Goal: Communication & Community: Ask a question

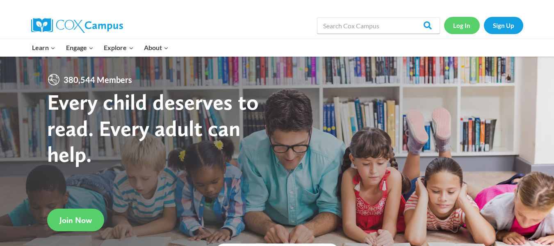
click at [475, 23] on link "Log In" at bounding box center [462, 25] width 36 height 17
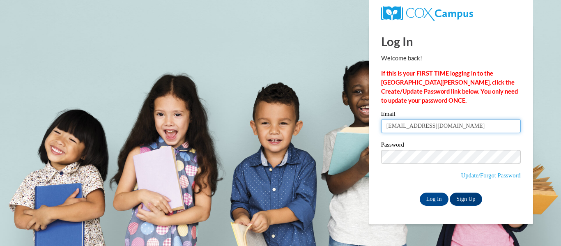
click at [420, 133] on input "tsnyder@nocac.org" at bounding box center [451, 126] width 140 height 14
type input "jtglksnyder@yahoo.com"
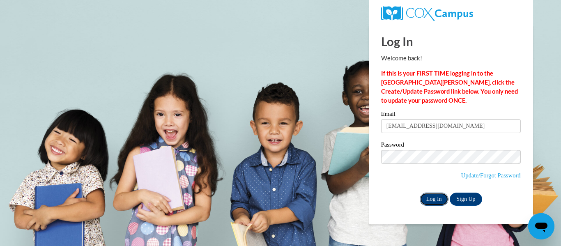
click at [435, 202] on input "Log In" at bounding box center [433, 198] width 29 height 13
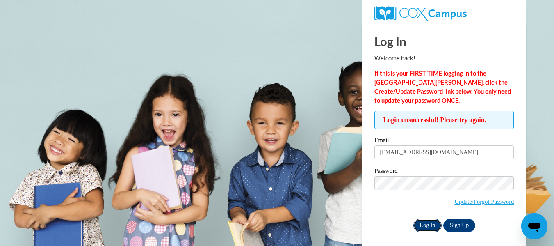
click at [427, 220] on input "Log In" at bounding box center [428, 225] width 29 height 13
click at [475, 199] on link "Update/Forgot Password" at bounding box center [485, 201] width 60 height 7
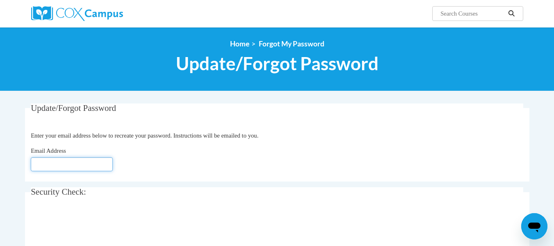
click at [92, 163] on input "Email Address" at bounding box center [72, 164] width 82 height 14
type input "[EMAIL_ADDRESS][DOMAIN_NAME]"
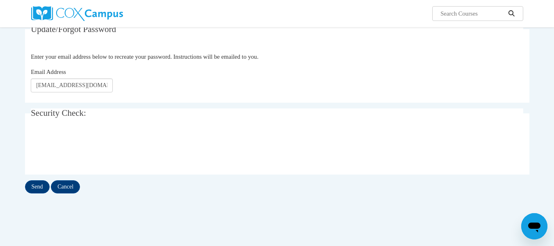
scroll to position [82, 0]
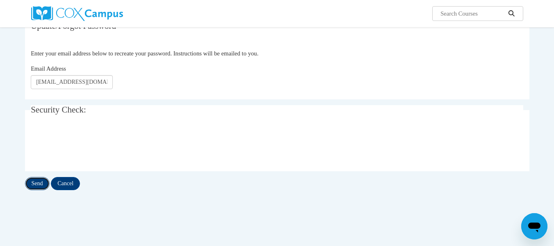
click at [42, 185] on input "Send" at bounding box center [37, 183] width 25 height 13
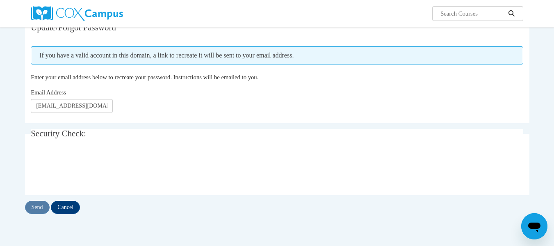
scroll to position [82, 0]
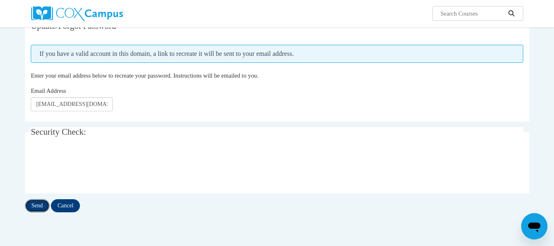
click at [39, 204] on input "Send" at bounding box center [37, 205] width 25 height 13
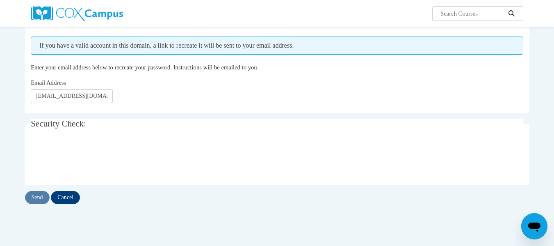
scroll to position [41, 0]
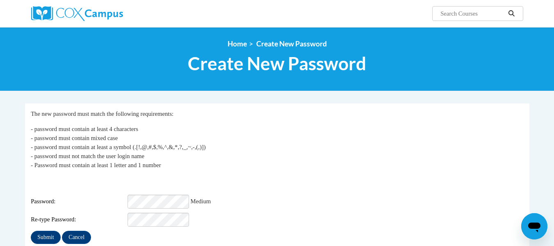
click at [236, 232] on div "Submit Cancel" at bounding box center [277, 237] width 493 height 13
click at [54, 231] on input "Submit" at bounding box center [46, 237] width 30 height 13
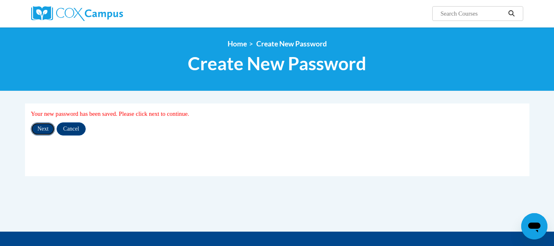
click at [44, 130] on input "Next" at bounding box center [43, 128] width 24 height 13
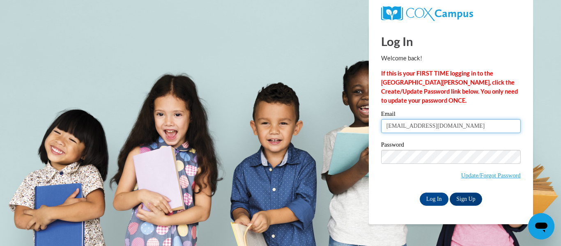
click at [440, 126] on input "tsnyder@nocac.org" at bounding box center [451, 126] width 140 height 14
type input "jtglksnyder@yahoo.com"
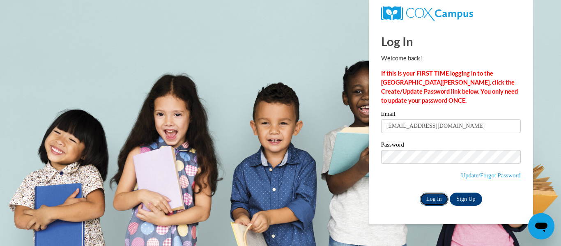
click at [428, 196] on input "Log In" at bounding box center [433, 198] width 29 height 13
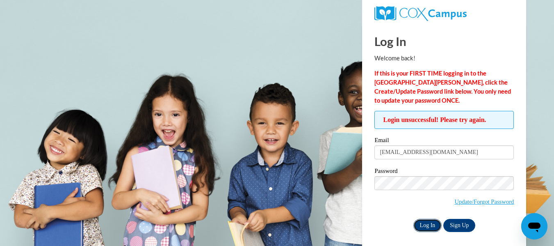
click at [423, 225] on input "Log In" at bounding box center [428, 225] width 29 height 13
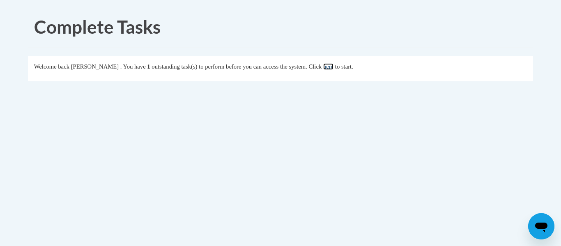
click at [333, 66] on link "here" at bounding box center [328, 66] width 10 height 7
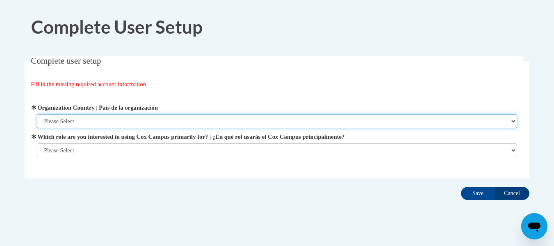
click at [124, 119] on select "Please Select United States | Estados Unidos Outside of the United States | Fue…" at bounding box center [277, 121] width 481 height 14
select select "ad49bcad-a171-4b2e-b99c-48b446064914"
click at [37, 114] on select "Please Select United States | Estados Unidos Outside of the United States | Fue…" at bounding box center [277, 121] width 481 height 14
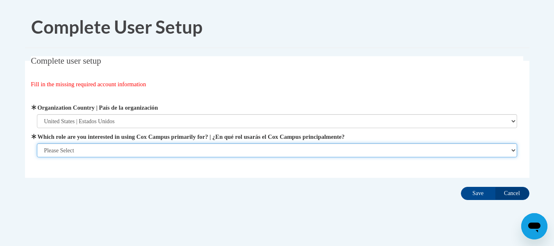
click at [115, 148] on select "Please Select College/University | Colegio/Universidad Community/Nonprofit Part…" at bounding box center [277, 150] width 481 height 14
select select "fbf2d438-af2f-41f8-98f1-81c410e29de3"
click at [37, 157] on select "Please Select College/University | Colegio/Universidad Community/Nonprofit Part…" at bounding box center [277, 150] width 481 height 14
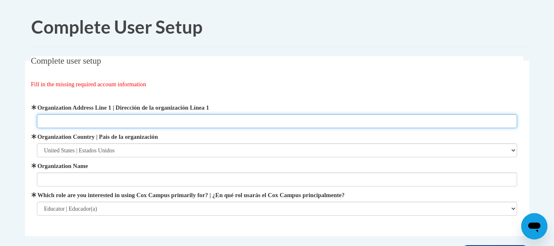
click at [127, 118] on input "Organization Address Line 1 | Dirección de la organización Línea 1" at bounding box center [277, 121] width 481 height 14
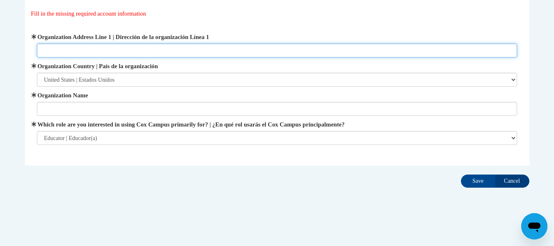
click at [80, 48] on input "Organization Address Line 1 | Dirección de la organización Línea 1" at bounding box center [277, 51] width 481 height 14
paste input "6678 US Highway 127 Bryan, OH 43506"
type input "6678 US Highway 127 Bryan, OH 43506"
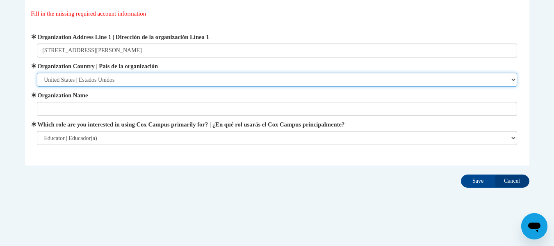
click at [101, 80] on select "Please Select United States | Estados Unidos Outside of the United States | Fue…" at bounding box center [277, 80] width 481 height 14
click at [37, 73] on select "Please Select United States | Estados Unidos Outside of the United States | Fue…" at bounding box center [277, 80] width 481 height 14
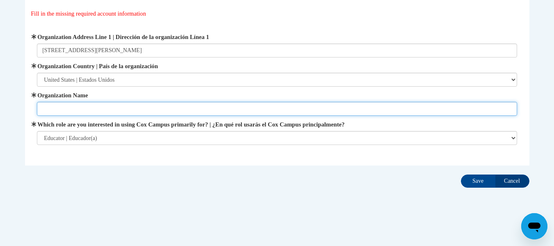
click at [96, 113] on input "Organization Name" at bounding box center [277, 109] width 481 height 14
type input "Pulaski Head Start"
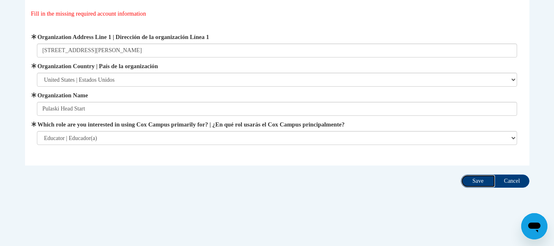
click at [474, 179] on input "Save" at bounding box center [478, 180] width 34 height 13
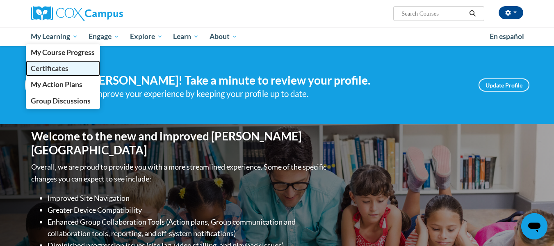
click at [61, 65] on span "Certificates" at bounding box center [50, 68] width 38 height 9
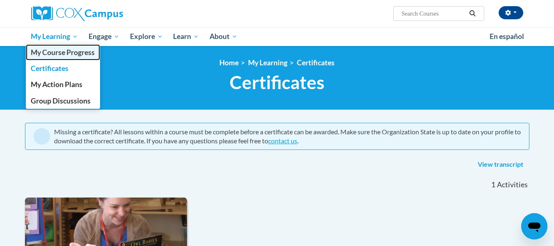
click at [73, 53] on span "My Course Progress" at bounding box center [63, 52] width 64 height 9
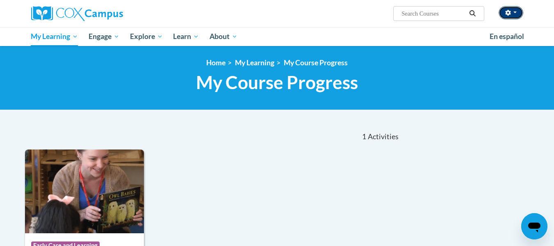
click at [506, 10] on icon "button" at bounding box center [509, 13] width 6 height 6
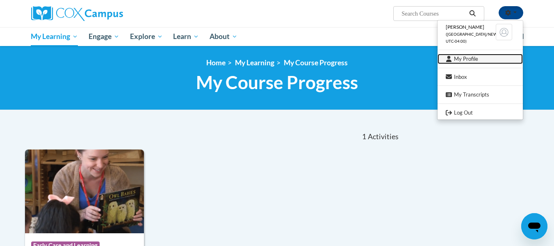
click at [487, 58] on link "My Profile" at bounding box center [480, 59] width 85 height 10
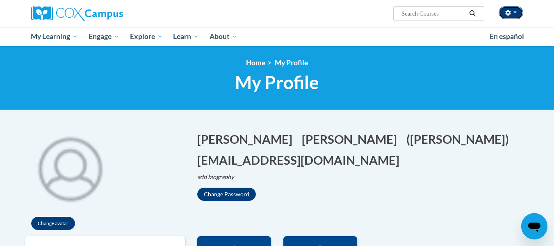
click at [511, 10] on icon "button" at bounding box center [509, 13] width 6 height 6
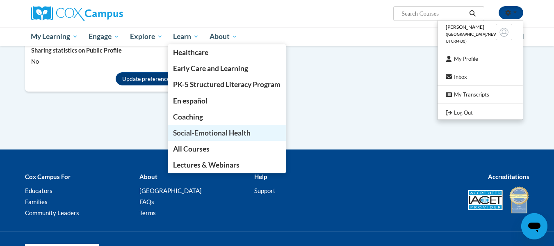
scroll to position [855, 0]
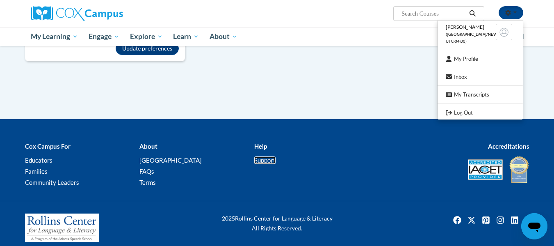
click at [268, 156] on link "Support" at bounding box center [264, 159] width 21 height 7
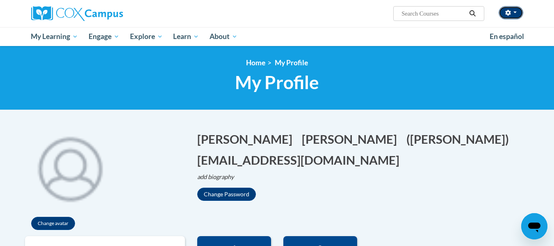
click at [514, 13] on span "button" at bounding box center [515, 12] width 3 height 2
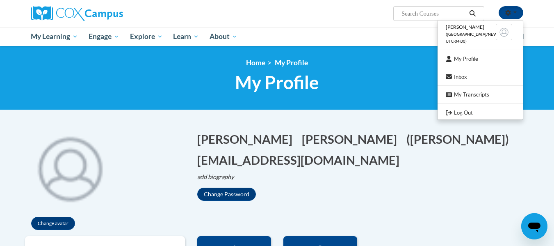
click at [474, 30] on li "Theresa Snyder (America/New_York UTC-04:00)" at bounding box center [480, 34] width 85 height 23
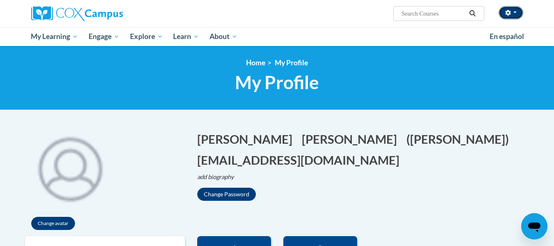
click at [509, 9] on button "button" at bounding box center [511, 12] width 25 height 13
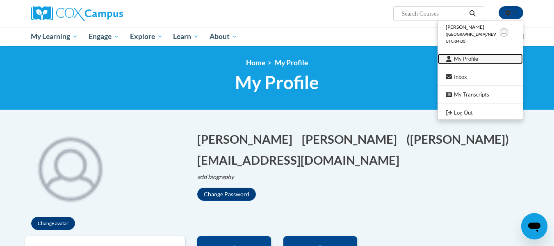
click at [470, 60] on link "My Profile" at bounding box center [480, 59] width 85 height 10
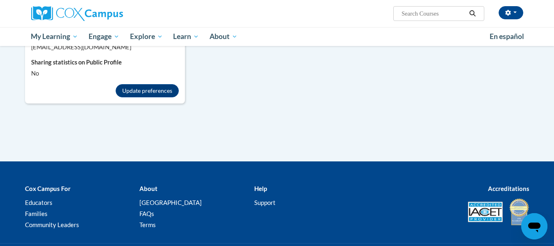
scroll to position [821, 0]
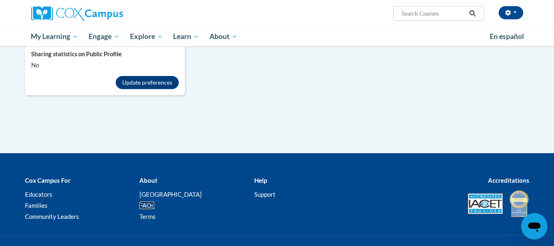
click at [151, 201] on link "FAQs" at bounding box center [147, 204] width 15 height 7
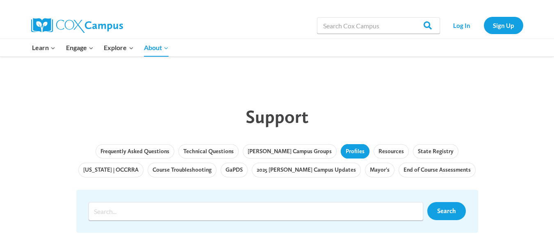
click at [341, 149] on link "Profiles" at bounding box center [355, 151] width 29 height 15
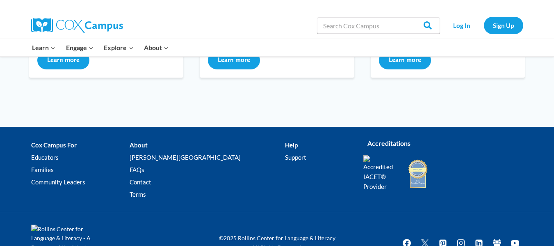
scroll to position [248, 0]
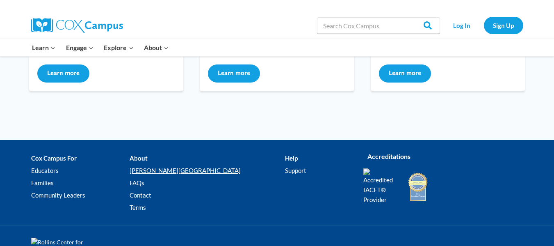
click at [169, 169] on link "[PERSON_NAME][GEOGRAPHIC_DATA]" at bounding box center [208, 171] width 156 height 12
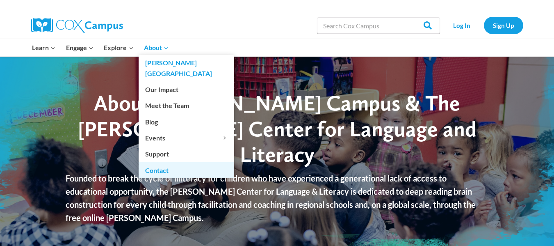
click at [162, 163] on link "Contact" at bounding box center [187, 170] width 96 height 16
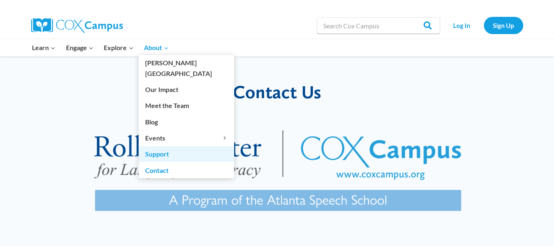
click at [158, 146] on link "Support" at bounding box center [187, 154] width 96 height 16
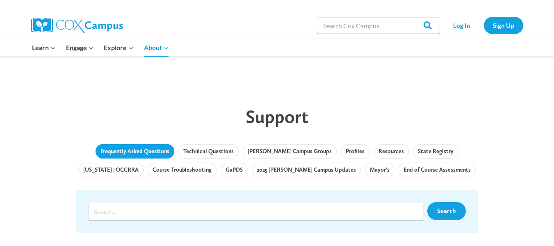
click at [117, 151] on link "Frequently Asked Questions" at bounding box center [135, 151] width 79 height 15
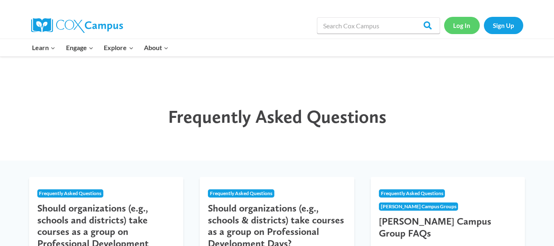
click at [472, 22] on link "Log In" at bounding box center [462, 25] width 36 height 17
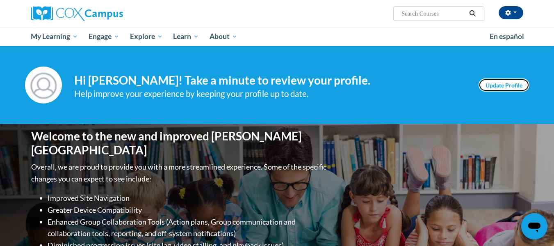
drag, startPoint x: 504, startPoint y: 85, endPoint x: 491, endPoint y: 88, distance: 13.0
click at [504, 85] on link "Update Profile" at bounding box center [504, 84] width 51 height 13
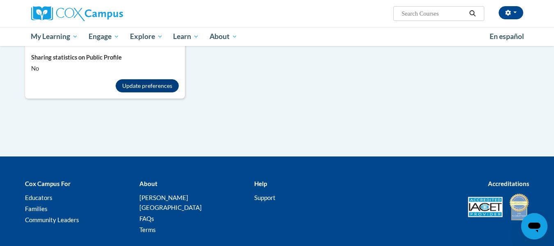
scroll to position [855, 0]
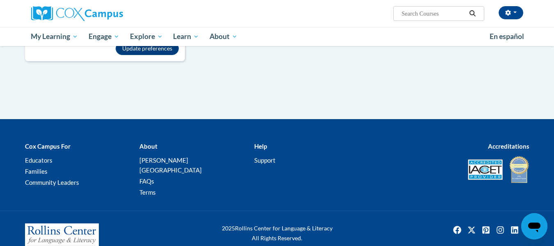
click at [532, 227] on icon "Open messaging window" at bounding box center [535, 227] width 12 height 10
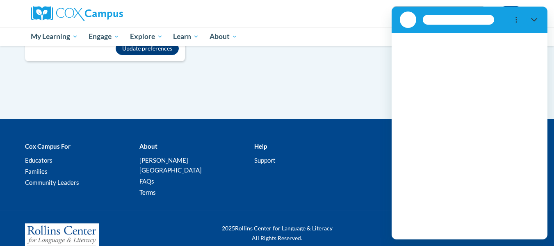
scroll to position [0, 0]
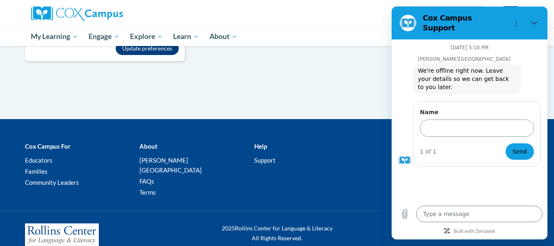
click at [451, 119] on input "Name" at bounding box center [477, 127] width 114 height 17
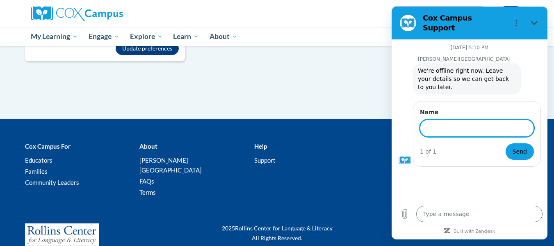
type input "[PERSON_NAME]"
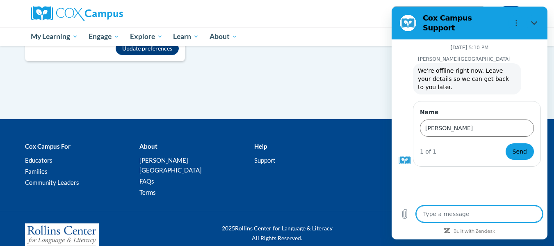
click at [451, 216] on textarea at bounding box center [480, 214] width 126 height 16
type textarea "I"
type textarea "x"
type textarea "I"
type textarea "x"
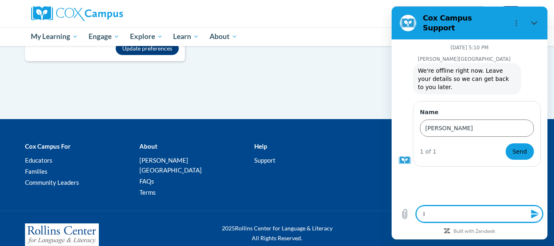
type textarea "I h"
type textarea "x"
type textarea "I ha"
type textarea "x"
type textarea "I hav"
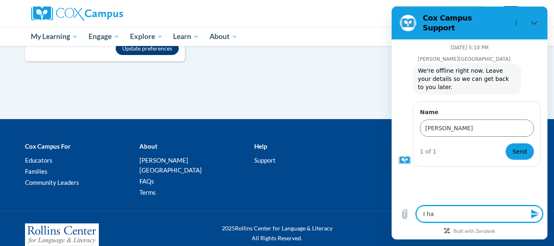
type textarea "x"
type textarea "I have"
type textarea "x"
type textarea "I have"
type textarea "x"
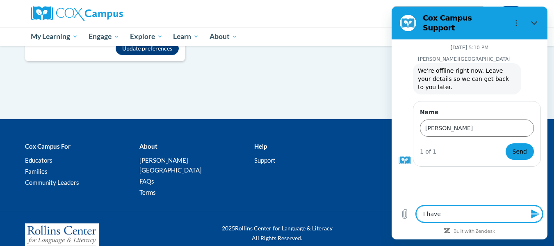
type textarea "I have s"
type textarea "x"
type textarea "I have sm"
type textarea "x"
type textarea "I have sme"
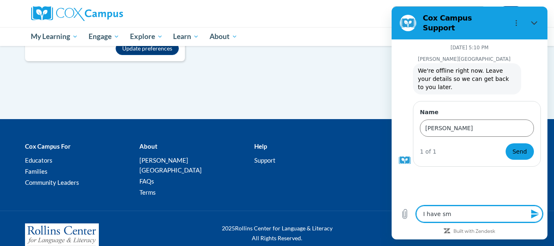
type textarea "x"
type textarea "I have smeh"
type textarea "x"
type textarea "I have smeho"
type textarea "x"
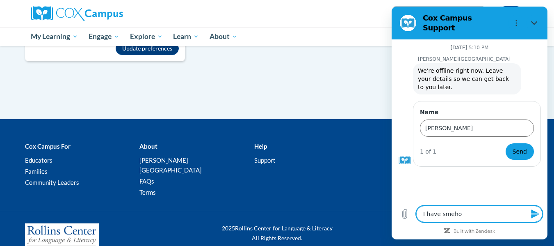
type textarea "I have smehow"
type textarea "x"
type textarea "I have smehow"
type textarea "x"
type textarea "I have smehow"
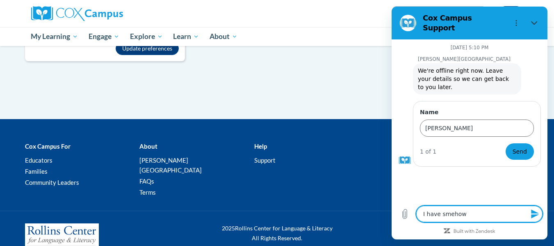
type textarea "x"
type textarea "I have smeho"
type textarea "x"
type textarea "I have smeh"
type textarea "x"
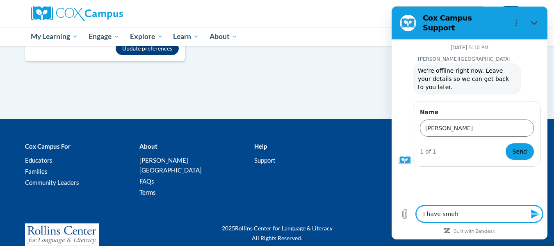
type textarea "I have sme"
type textarea "x"
type textarea "I have sm"
type textarea "x"
type textarea "I have s"
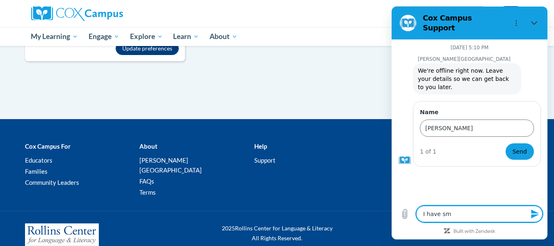
type textarea "x"
type textarea "I have"
type textarea "x"
type textarea "I have"
type textarea "x"
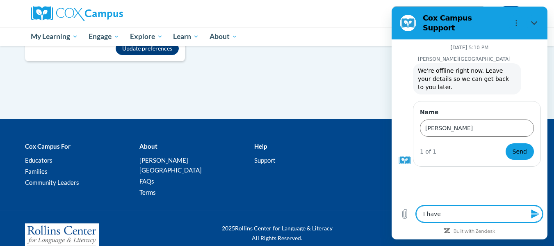
type textarea "I hav"
type textarea "x"
type textarea "I ha"
type textarea "x"
type textarea "I h"
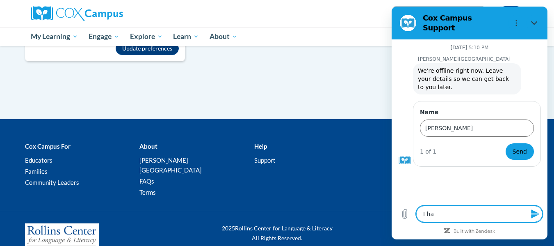
type textarea "x"
type textarea "I"
type textarea "x"
type textarea "I r"
type textarea "x"
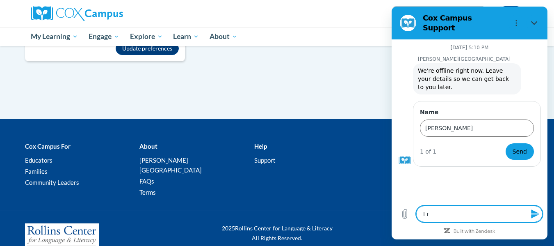
type textarea "I re"
type textarea "x"
type textarea "I rea"
type textarea "x"
type textarea "I real"
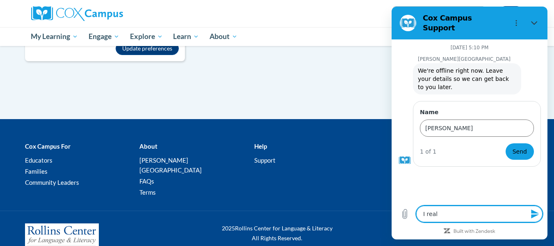
type textarea "x"
type textarea "I reali"
type textarea "x"
type textarea "I realiz"
type textarea "x"
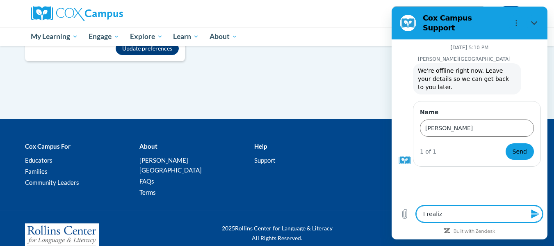
type textarea "I realize"
type textarea "x"
type textarea "I realized"
type textarea "x"
type textarea "I realized"
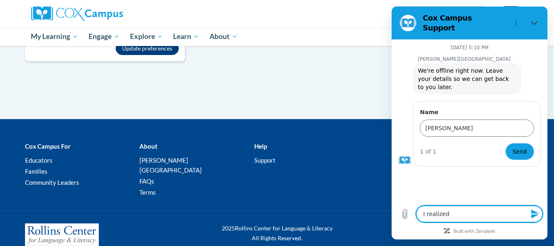
type textarea "x"
type textarea "I realized I"
type textarea "x"
type textarea "I realized I"
type textarea "x"
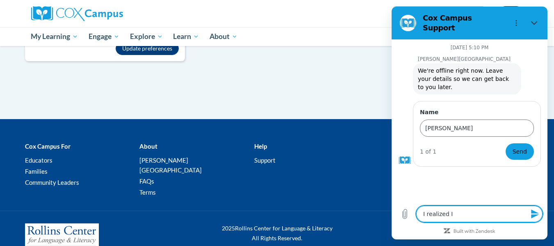
type textarea "I realized I h"
type textarea "x"
type textarea "I realized I ha"
type textarea "x"
type textarea "I realized I hav"
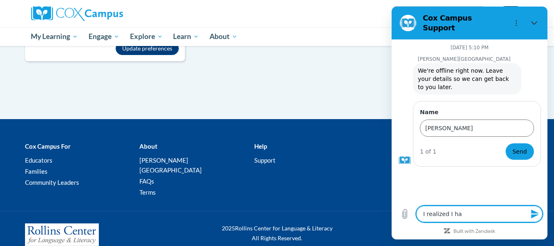
type textarea "x"
type textarea "I realized I have"
type textarea "x"
type textarea "I realized I have"
type textarea "x"
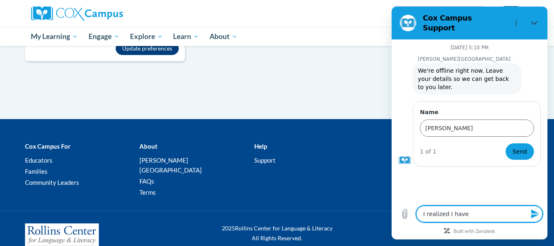
type textarea "I realized I have 2"
type textarea "x"
type textarea "I realized I have 2"
type textarea "x"
type textarea "I realized I have 2 a"
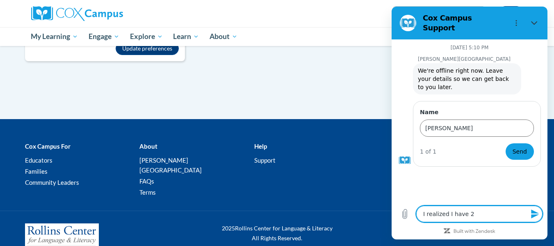
type textarea "x"
type textarea "I realized I have 2 ac"
type textarea "x"
type textarea "I realized I have 2 acc"
type textarea "x"
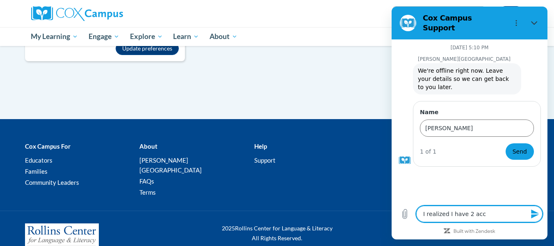
type textarea "I realized I have 2 acco"
type textarea "x"
type textarea "I realized I have 2 accou"
type textarea "x"
type textarea "I realized I have 2 accoun"
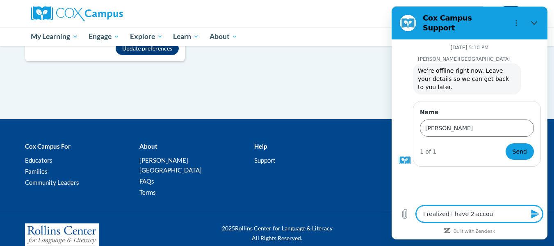
type textarea "x"
type textarea "I realized I have 2 account"
type textarea "x"
type textarea "I realized I have 2 account"
type textarea "x"
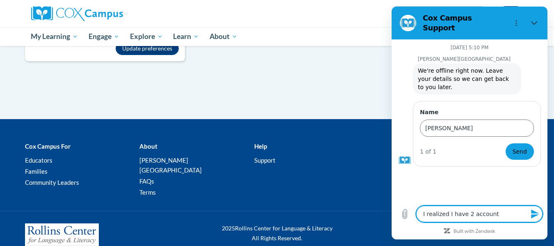
type textarea "I realized I have 2 account"
type textarea "x"
type textarea "I realized I have 2 accounts"
type textarea "x"
type textarea "I realized I have 2 accounts"
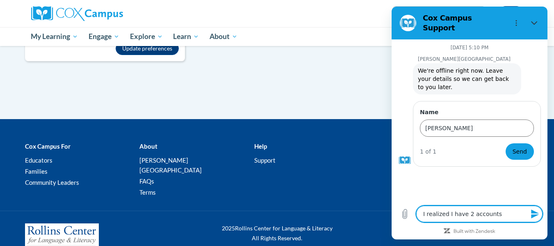
type textarea "x"
type textarea "I realized I have 2 accounts I"
type textarea "x"
type textarea "I realized I have 2 accounts I"
type textarea "x"
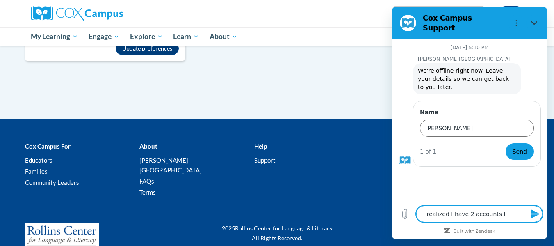
type textarea "I realized I have 2 accounts I w"
type textarea "x"
type textarea "I realized I have 2 accounts I wo"
type textarea "x"
type textarea "I realized I have 2 accounts I wou"
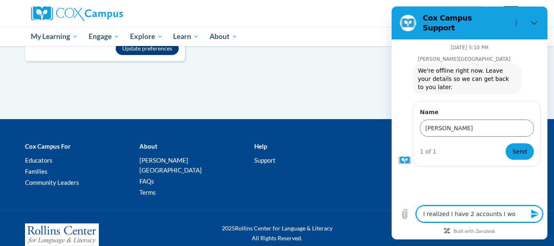
type textarea "x"
type textarea "I realized I have 2 accounts I woul"
type textarea "x"
type textarea "I realized I have 2 accounts I would"
type textarea "x"
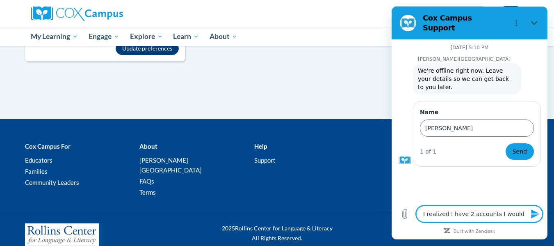
type textarea "I realized I have 2 accounts I would"
type textarea "x"
type textarea "I realized I have 2 accounts I would l"
type textarea "x"
type textarea "I realized I have 2 accounts I would li"
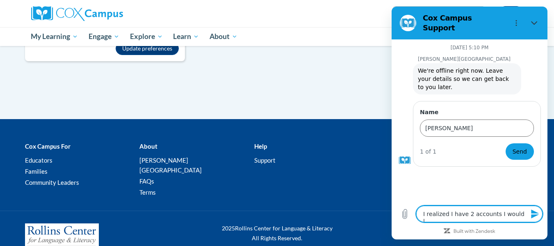
type textarea "x"
type textarea "I realized I have 2 accounts I would lil"
type textarea "x"
type textarea "I realized I have 2 accounts I would li"
type textarea "x"
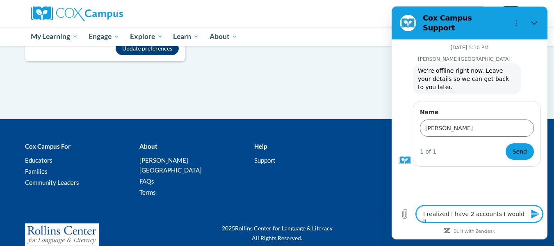
type textarea "I realized I have 2 accounts I would lik"
type textarea "x"
type textarea "I realized I have 2 accounts I would like"
type textarea "x"
type textarea "I realized I have 2 accounts I would like"
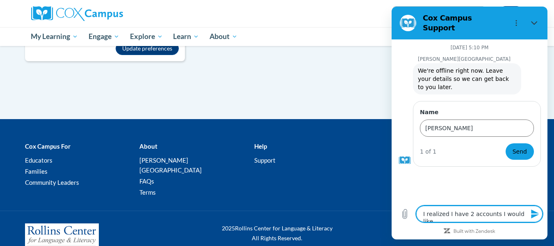
type textarea "x"
type textarea "I realized I have 2 accounts I would like t"
type textarea "x"
type textarea "I realized I have 2 accounts I would like to"
type textarea "x"
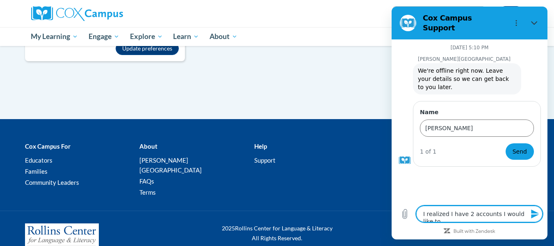
type textarea "I realized I have 2 accounts I would like to"
type textarea "x"
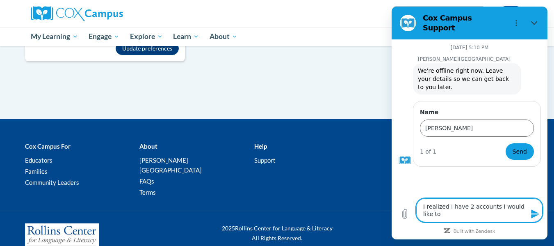
type textarea "I realized I have 2 accounts I would like to c"
type textarea "x"
type textarea "I realized I have 2 accounts I would like to cl"
type textarea "x"
type textarea "I realized I have 2 accounts I would like to clo"
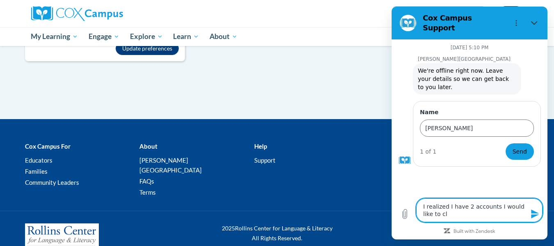
type textarea "x"
type textarea "I realized I have 2 accounts I would like to clos"
type textarea "x"
type textarea "I realized I have 2 accounts I would like to close"
type textarea "x"
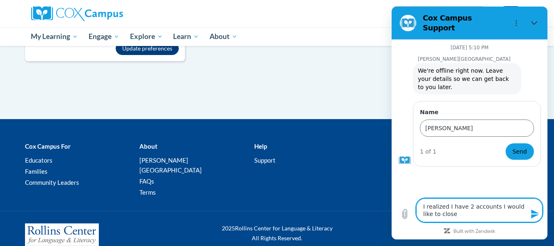
type textarea "I realized I have 2 accounts I would like to close"
type textarea "x"
type textarea "I realized I have 2 accounts I would like to close t"
type textarea "x"
type textarea "I realized I have 2 accounts I would like to close th"
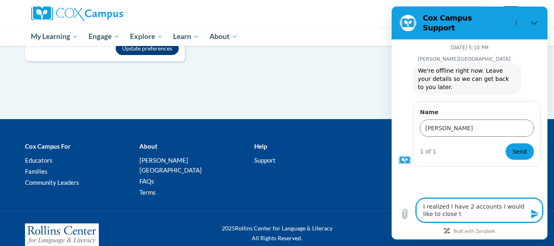
type textarea "x"
type textarea "I realized I have 2 accounts I would like to close the"
type textarea "x"
type textarea "I realized I have 2 accounts I would like to close the"
type textarea "x"
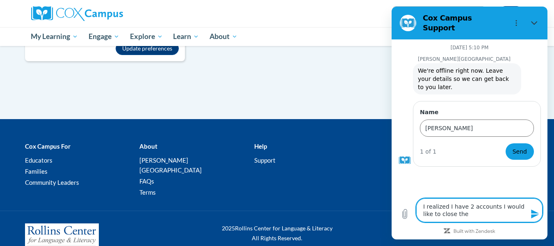
type textarea "I realized I have 2 accounts I would like to close the o"
type textarea "x"
type textarea "I realized I have 2 accounts I would like to close the on"
type textarea "x"
type textarea "I realized I have 2 accounts I would like to close the one"
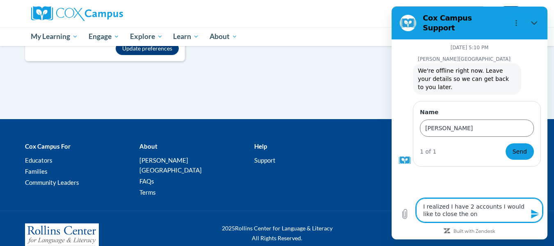
type textarea "x"
type textarea "I realized I have 2 accounts I would like to close the one"
type textarea "x"
type textarea "I realized I have 2 accounts I would like to close the one w"
type textarea "x"
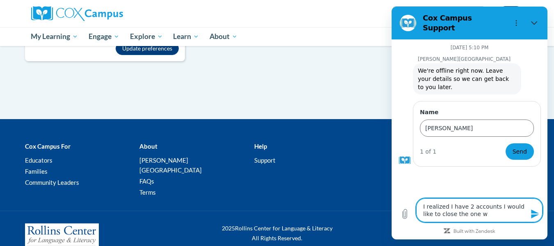
type textarea "I realized I have 2 accounts I would like to close the one wi"
type textarea "x"
type textarea "I realized I have 2 accounts I would like to close the one wit"
type textarea "x"
type textarea "I realized I have 2 accounts I would like to close the one with"
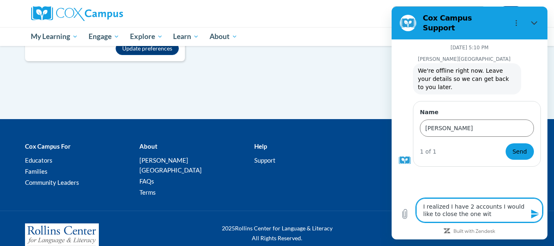
type textarea "x"
type textarea "I realized I have 2 accounts I would like to close the one with"
type textarea "x"
type textarea "I realized I have 2 accounts I would like to close the one with e"
type textarea "x"
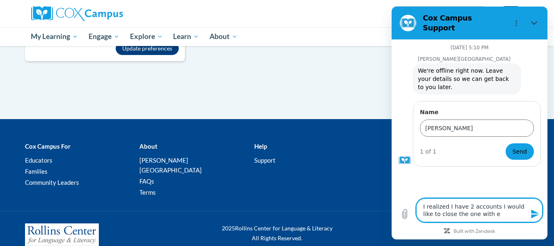
type textarea "I realized I have 2 accounts I would like to close the one with em"
type textarea "x"
type textarea "I realized I have 2 accounts I would like to close the one with ema"
type textarea "x"
type textarea "I realized I have 2 accounts I would like to close the one with emai"
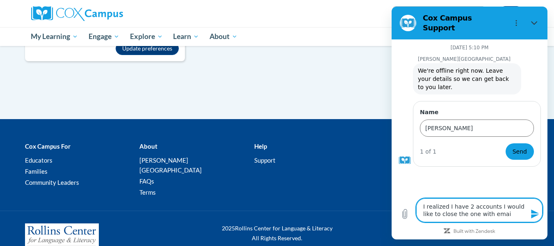
type textarea "x"
type textarea "I realized I have 2 accounts I would like to close the one with email"
type textarea "x"
type textarea "I realized I have 2 accounts I would like to close the one with email"
type textarea "x"
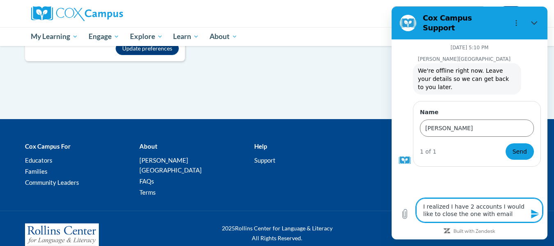
type textarea "I realized I have 2 accounts I would like to close the one with email j"
type textarea "x"
type textarea "I realized I have 2 accounts I would like to close the one with email jt"
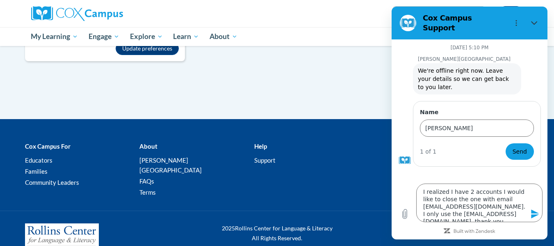
click at [537, 212] on icon "Send message" at bounding box center [535, 213] width 8 height 9
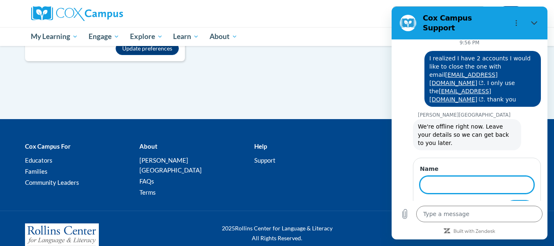
scroll to position [131, 0]
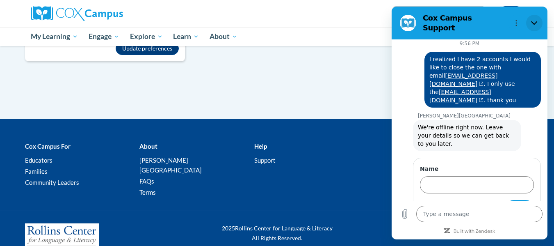
click at [540, 17] on button "Close" at bounding box center [535, 23] width 16 height 16
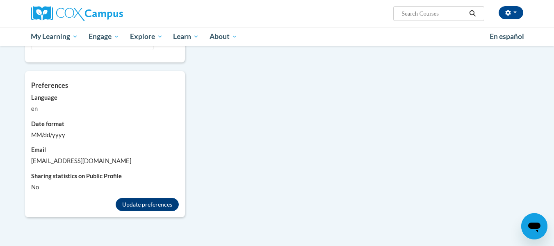
scroll to position [485, 0]
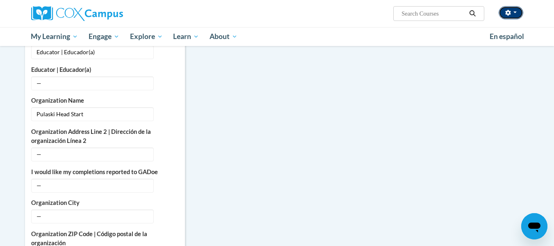
click at [512, 11] on button "button" at bounding box center [511, 12] width 25 height 13
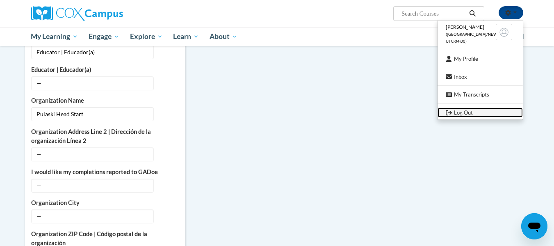
click at [471, 112] on link "Log Out" at bounding box center [480, 113] width 85 height 10
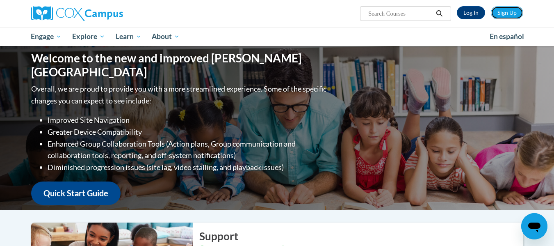
click at [510, 12] on link "Sign Up" at bounding box center [507, 12] width 32 height 13
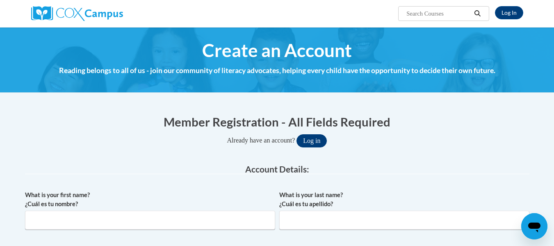
type input "jtglksnyder@yahoo.com"
click at [312, 137] on button "Log in" at bounding box center [312, 140] width 30 height 13
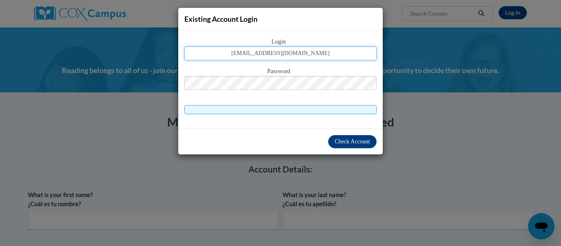
type input "[EMAIL_ADDRESS][DOMAIN_NAME]"
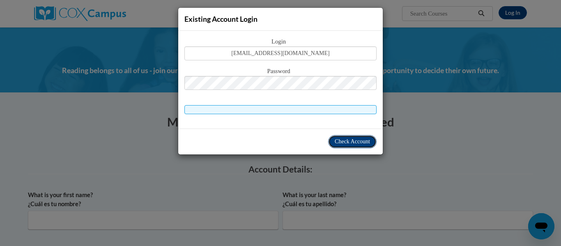
click at [356, 138] on span "Check Account" at bounding box center [351, 141] width 35 height 6
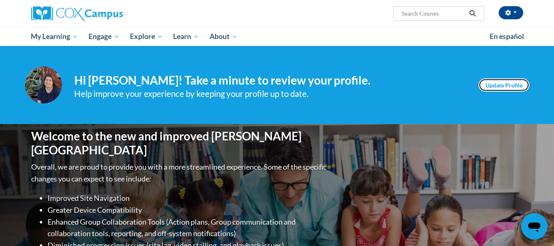
click at [518, 84] on link "Update Profile" at bounding box center [504, 84] width 51 height 13
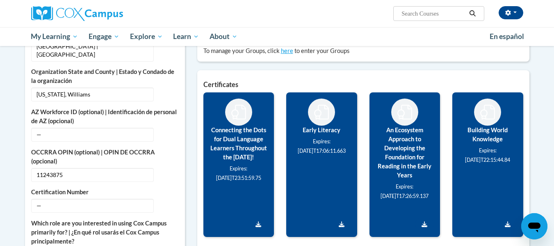
scroll to position [287, 0]
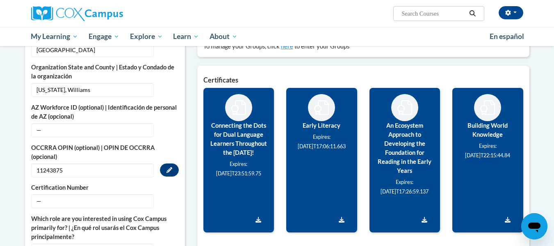
click at [49, 163] on span "11243875" at bounding box center [92, 170] width 123 height 14
click at [50, 163] on span "11243875" at bounding box center [92, 170] width 123 height 14
click at [169, 163] on button "Edit" at bounding box center [169, 169] width 19 height 13
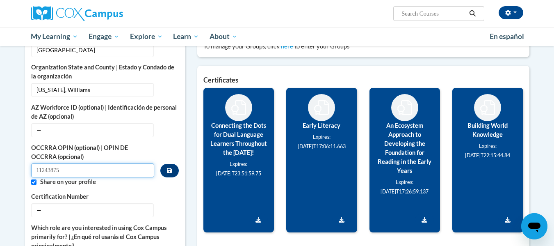
click at [48, 163] on input "11243875" at bounding box center [93, 170] width 124 height 14
click at [142, 163] on input "11243875" at bounding box center [93, 170] width 124 height 14
click at [169, 168] on icon "Custom profile fields" at bounding box center [169, 170] width 5 height 5
